Goal: Navigation & Orientation: Go to known website

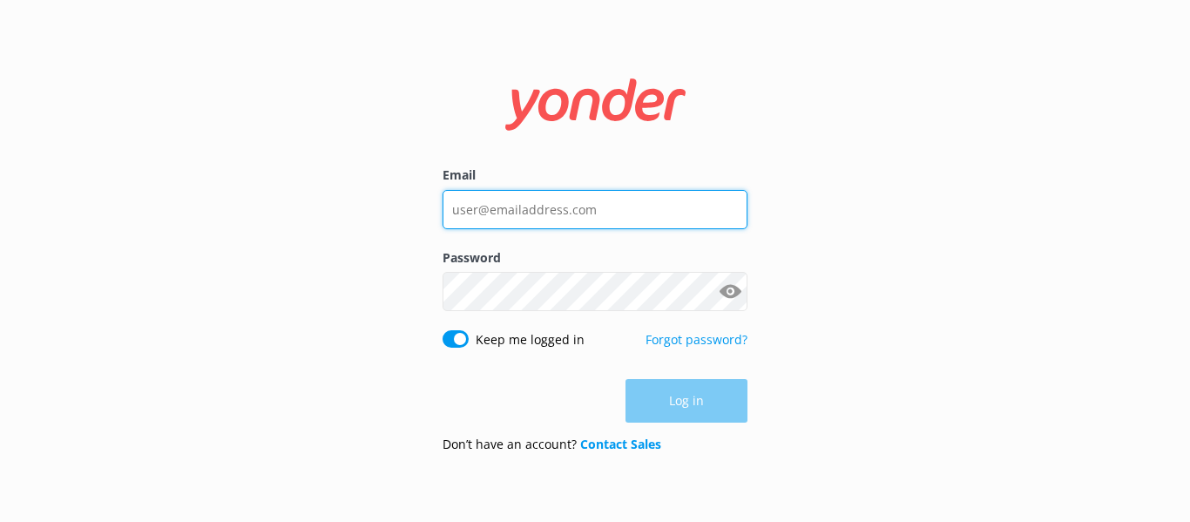
type input "[EMAIL_ADDRESS][DOMAIN_NAME]"
click at [617, 214] on input "[EMAIL_ADDRESS][DOMAIN_NAME]" at bounding box center [595, 209] width 305 height 39
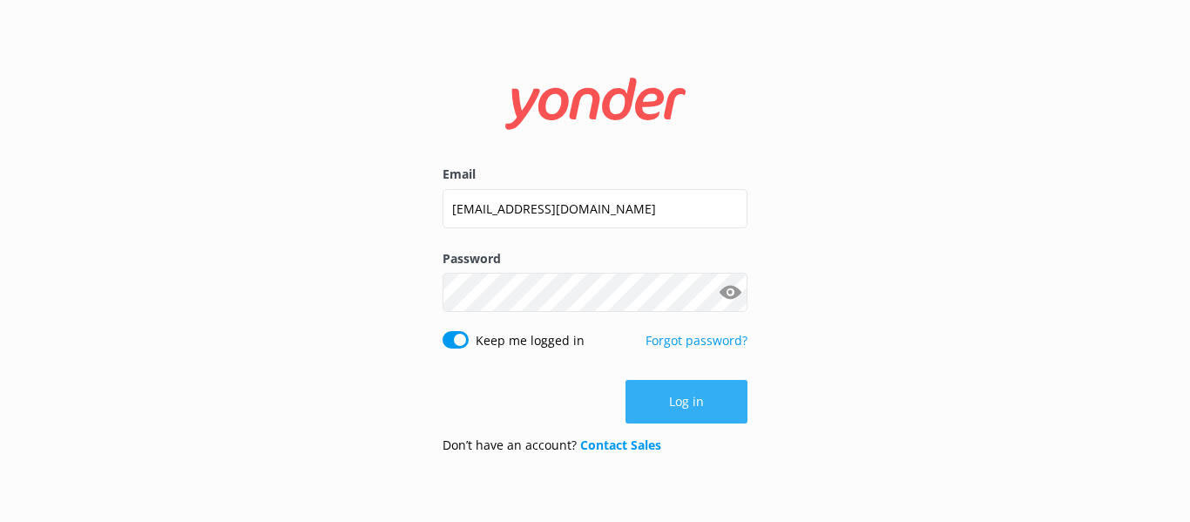
click at [680, 392] on button "Log in" at bounding box center [687, 402] width 122 height 44
